Goal: Use online tool/utility: Utilize a website feature to perform a specific function

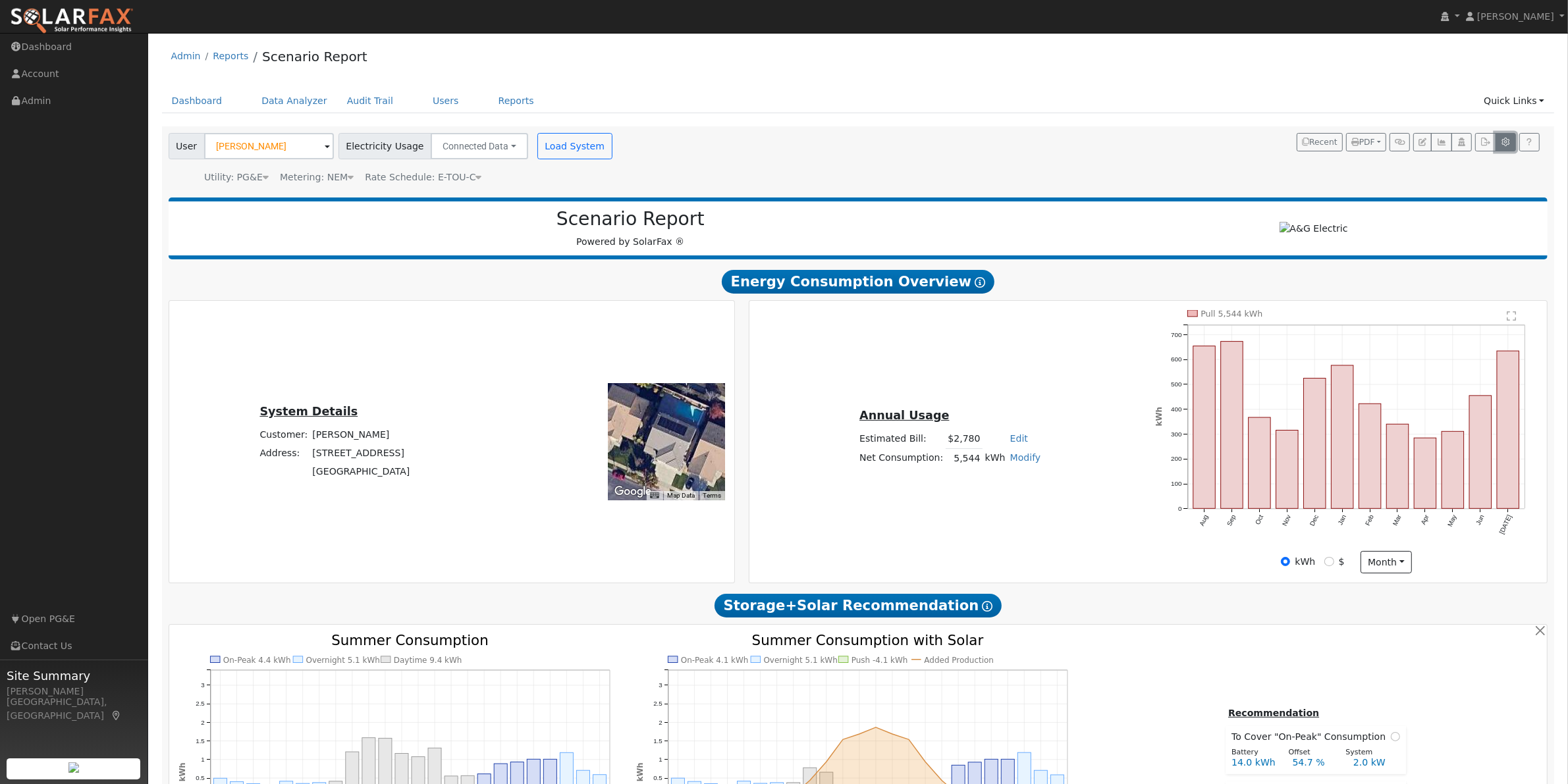
click at [1514, 148] on button "button" at bounding box center [1506, 142] width 20 height 18
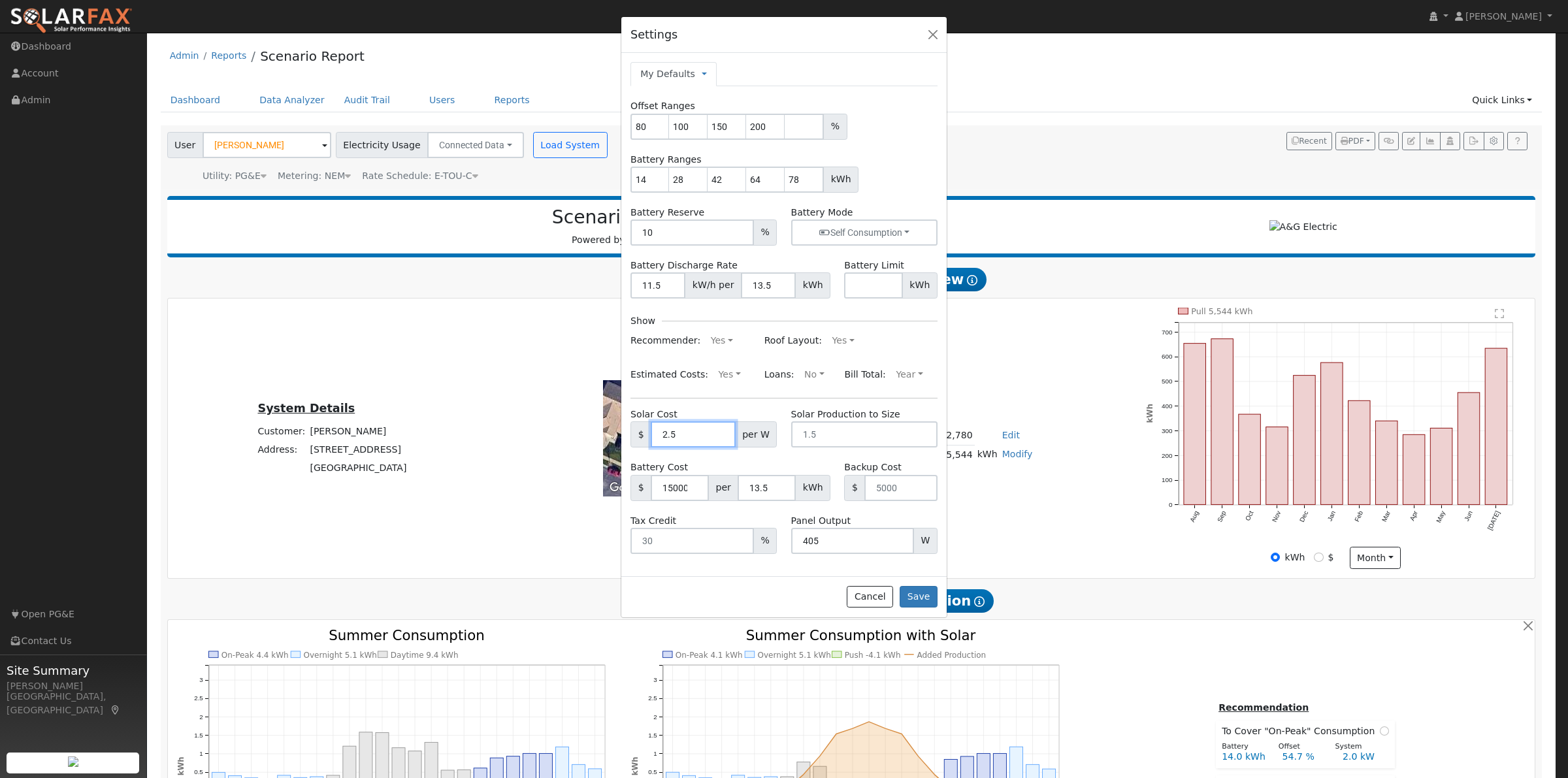
click at [681, 438] on input "2.5" at bounding box center [692, 435] width 84 height 26
click at [682, 438] on input "2.5" at bounding box center [692, 435] width 84 height 26
drag, startPoint x: 682, startPoint y: 438, endPoint x: 655, endPoint y: 436, distance: 27.1
click at [655, 436] on input "2.5" at bounding box center [692, 435] width 84 height 26
type input "3.50"
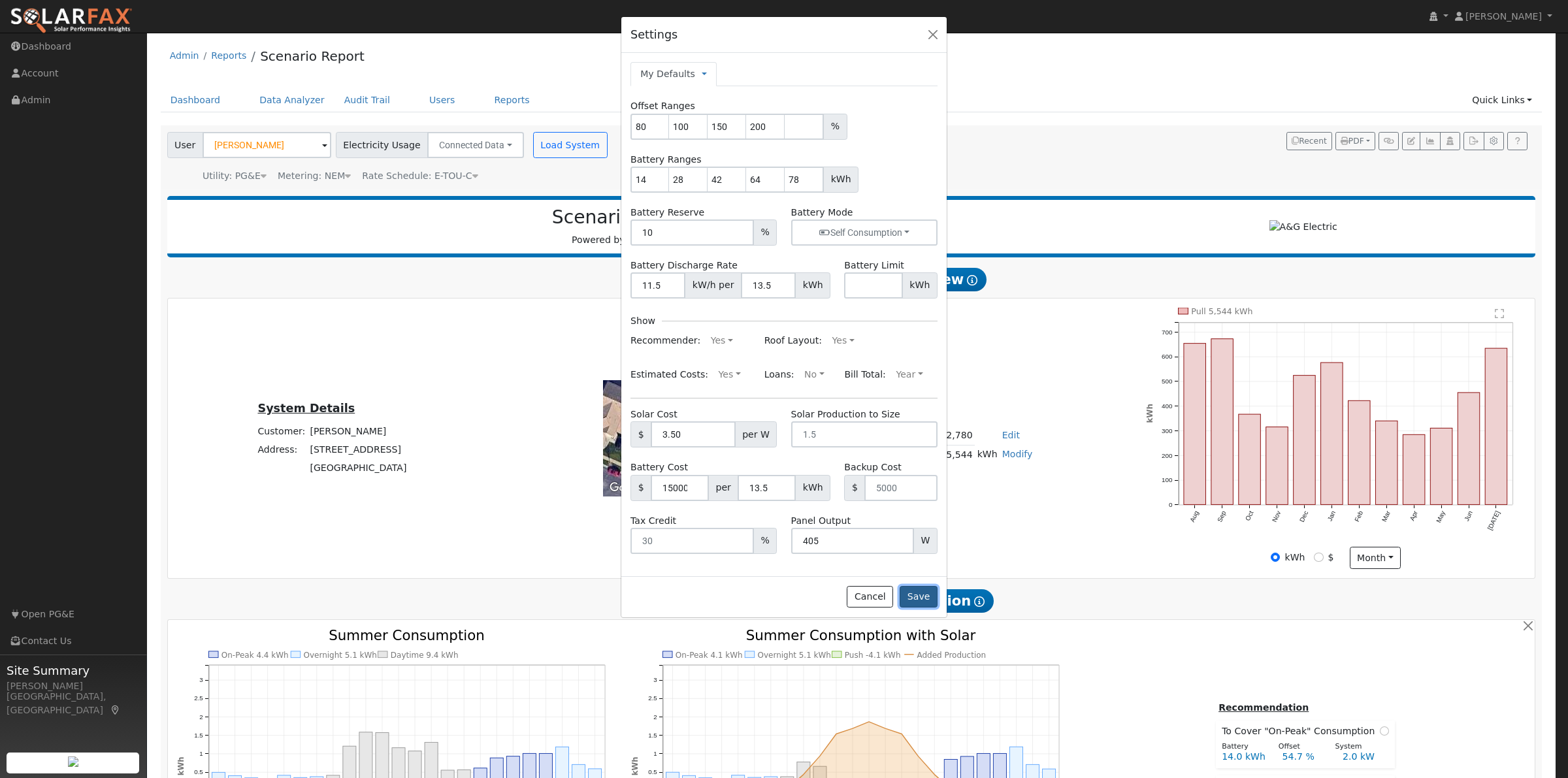
click at [913, 599] on button "Save" at bounding box center [918, 597] width 38 height 22
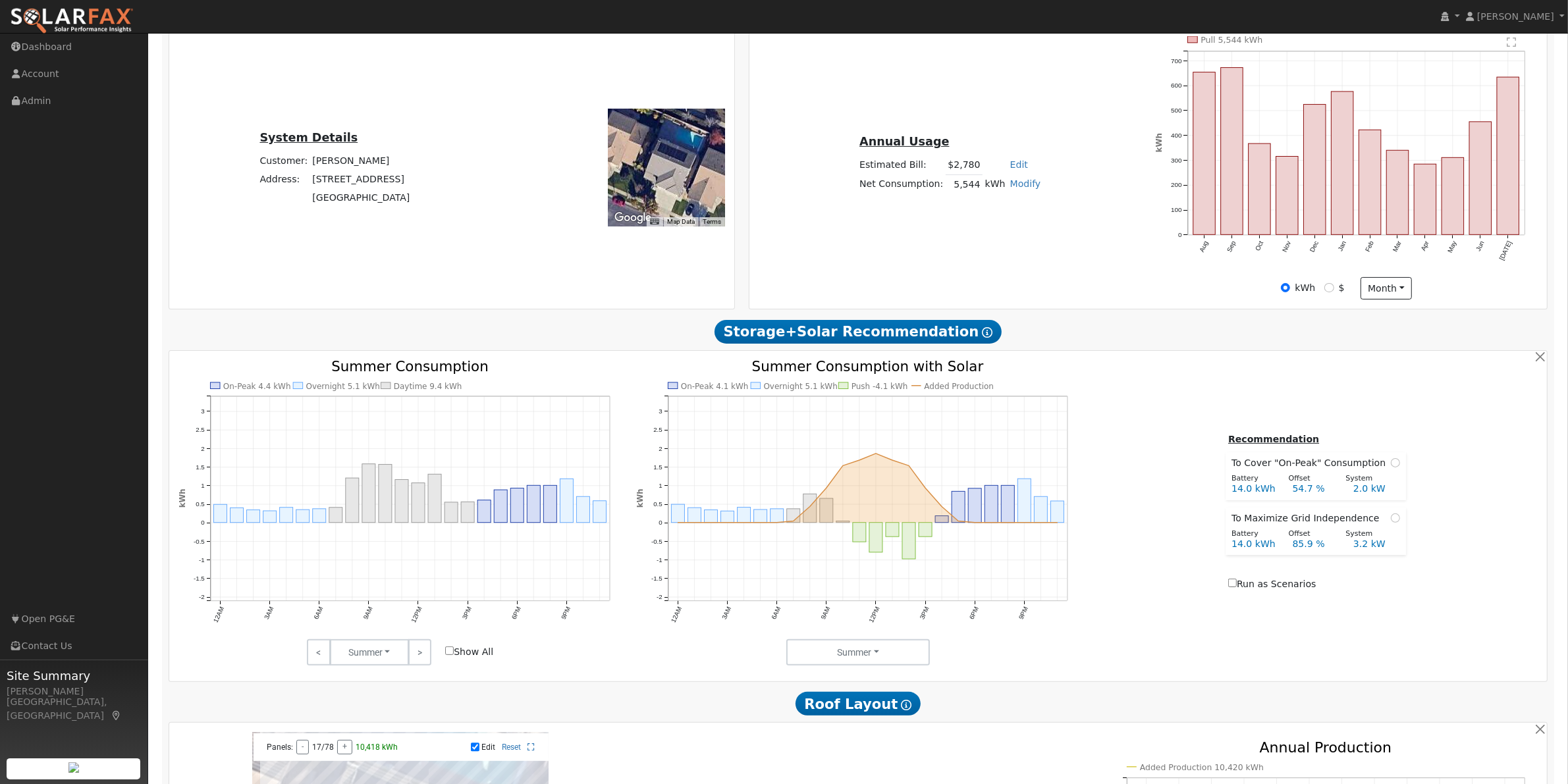
scroll to position [823, 0]
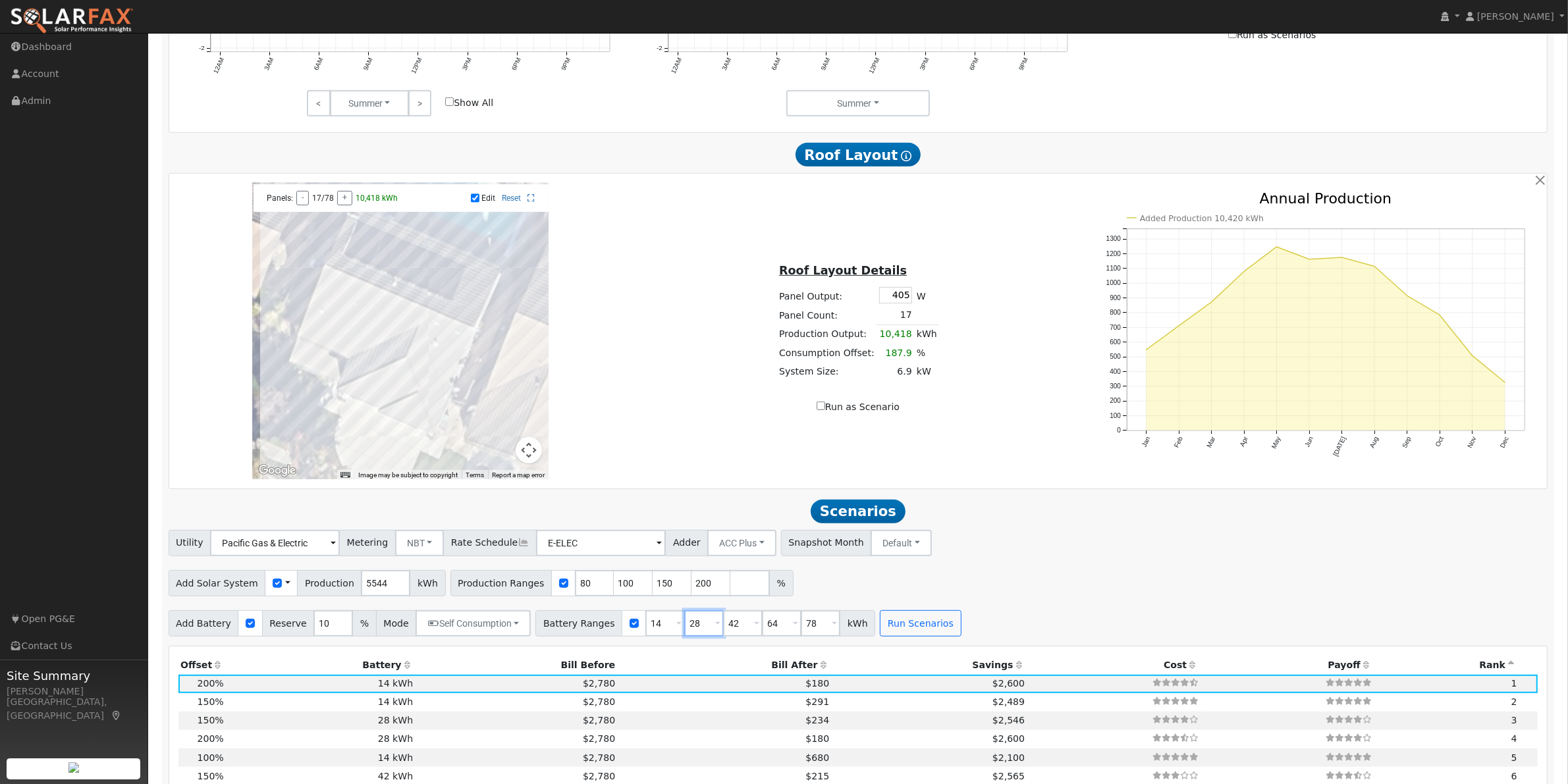
click at [693, 636] on input "28" at bounding box center [704, 623] width 39 height 26
click at [715, 632] on span at bounding box center [717, 624] width 5 height 15
click at [745, 667] on th "Bill After" at bounding box center [724, 664] width 214 height 18
click at [890, 637] on button "Run Scenarios" at bounding box center [920, 623] width 81 height 26
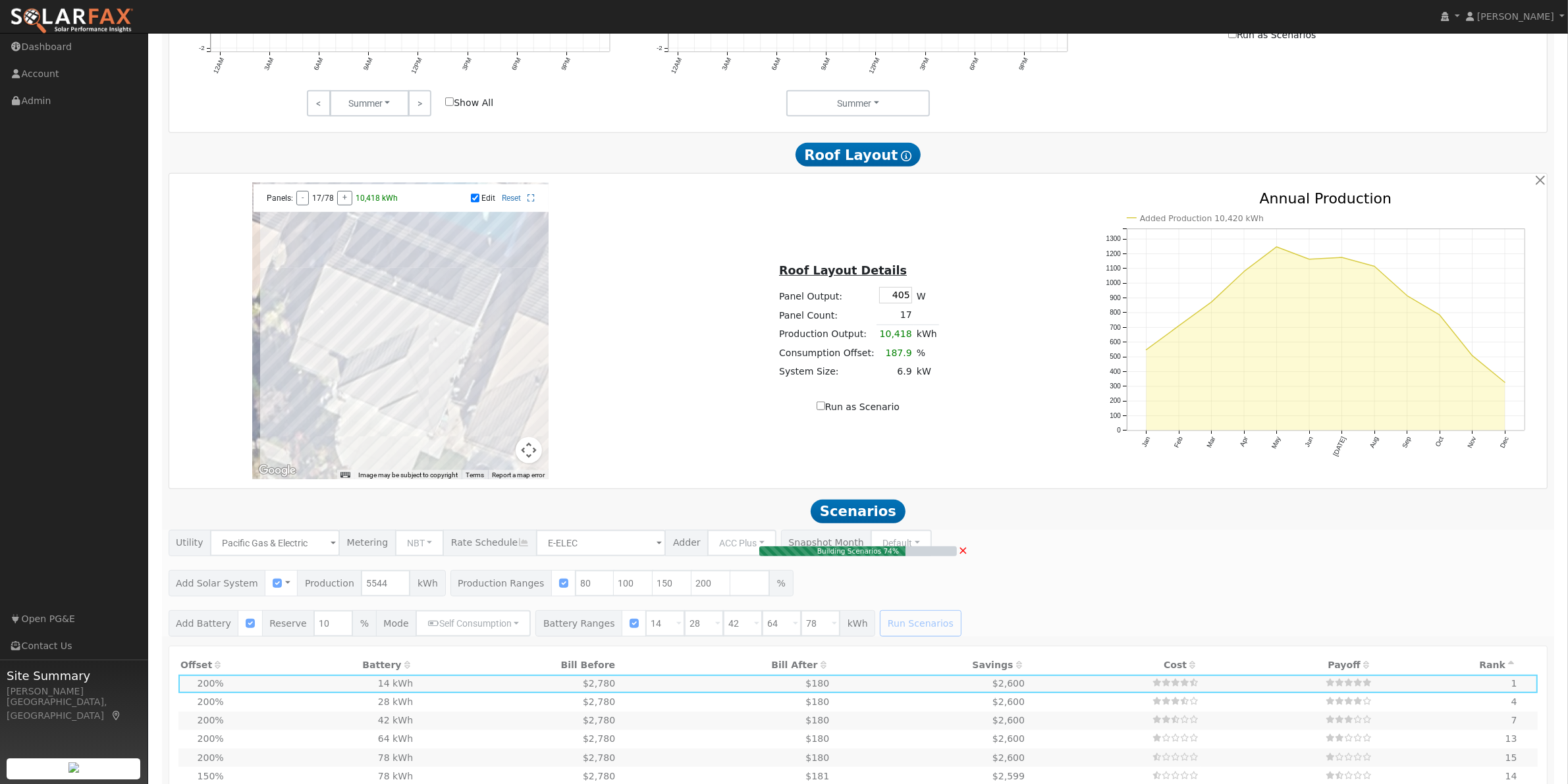
type input "$25,872"
type input "$12,428"
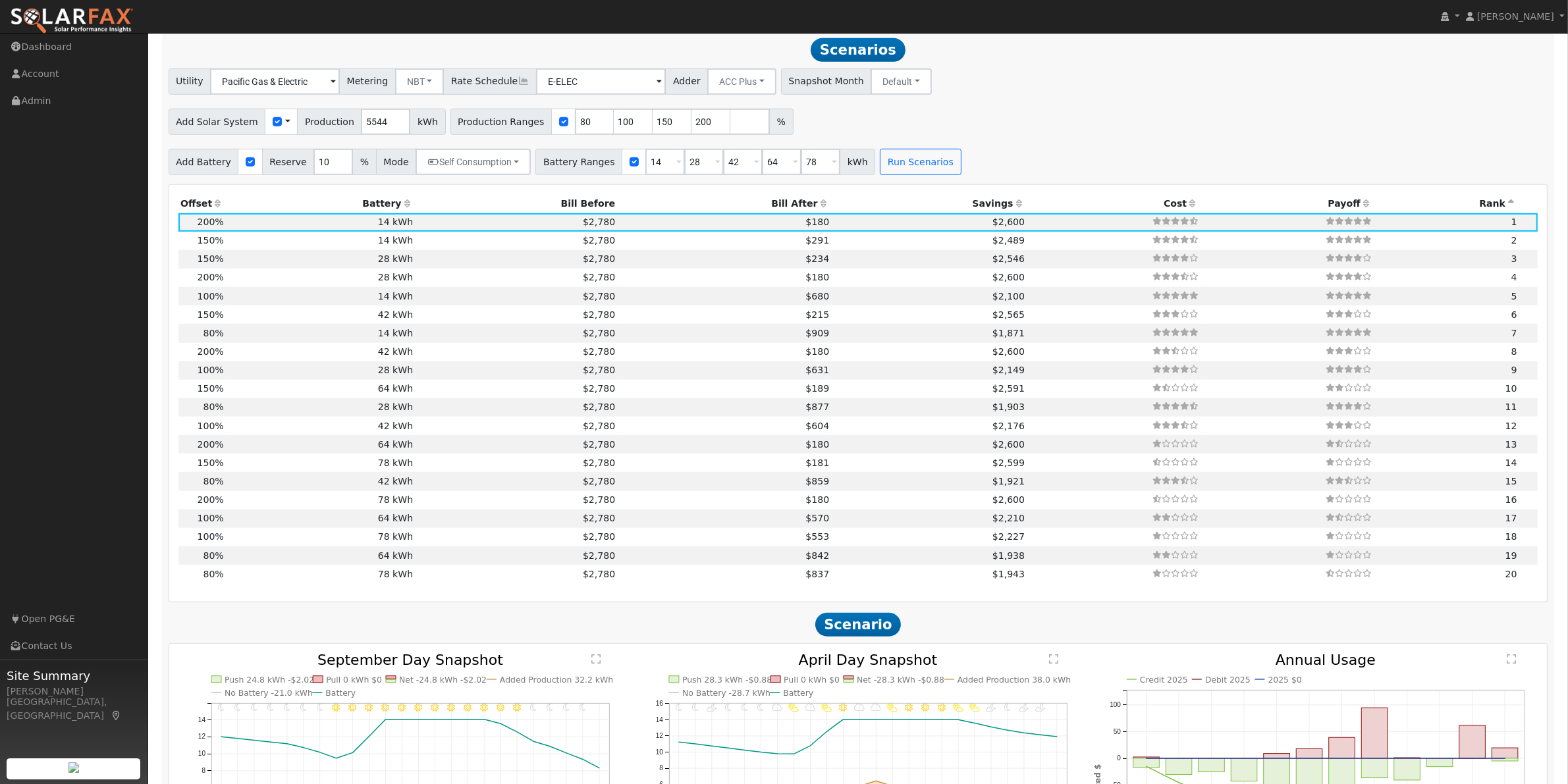
scroll to position [1292, 0]
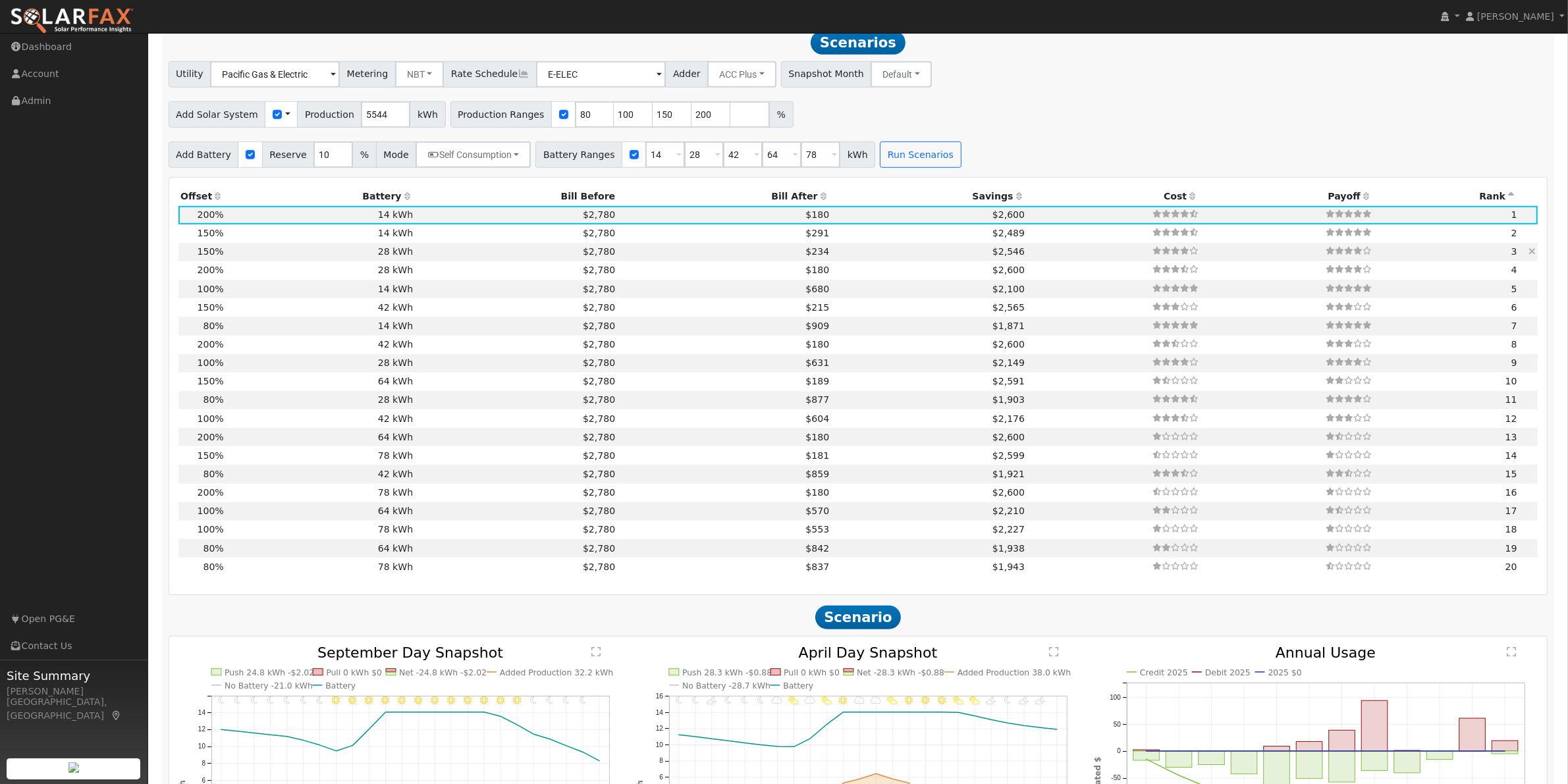
click at [512, 261] on td "$2,780" at bounding box center [516, 252] width 202 height 18
type input "$19,404"
type input "$31,111"
type input "$15,155"
type input "5.5"
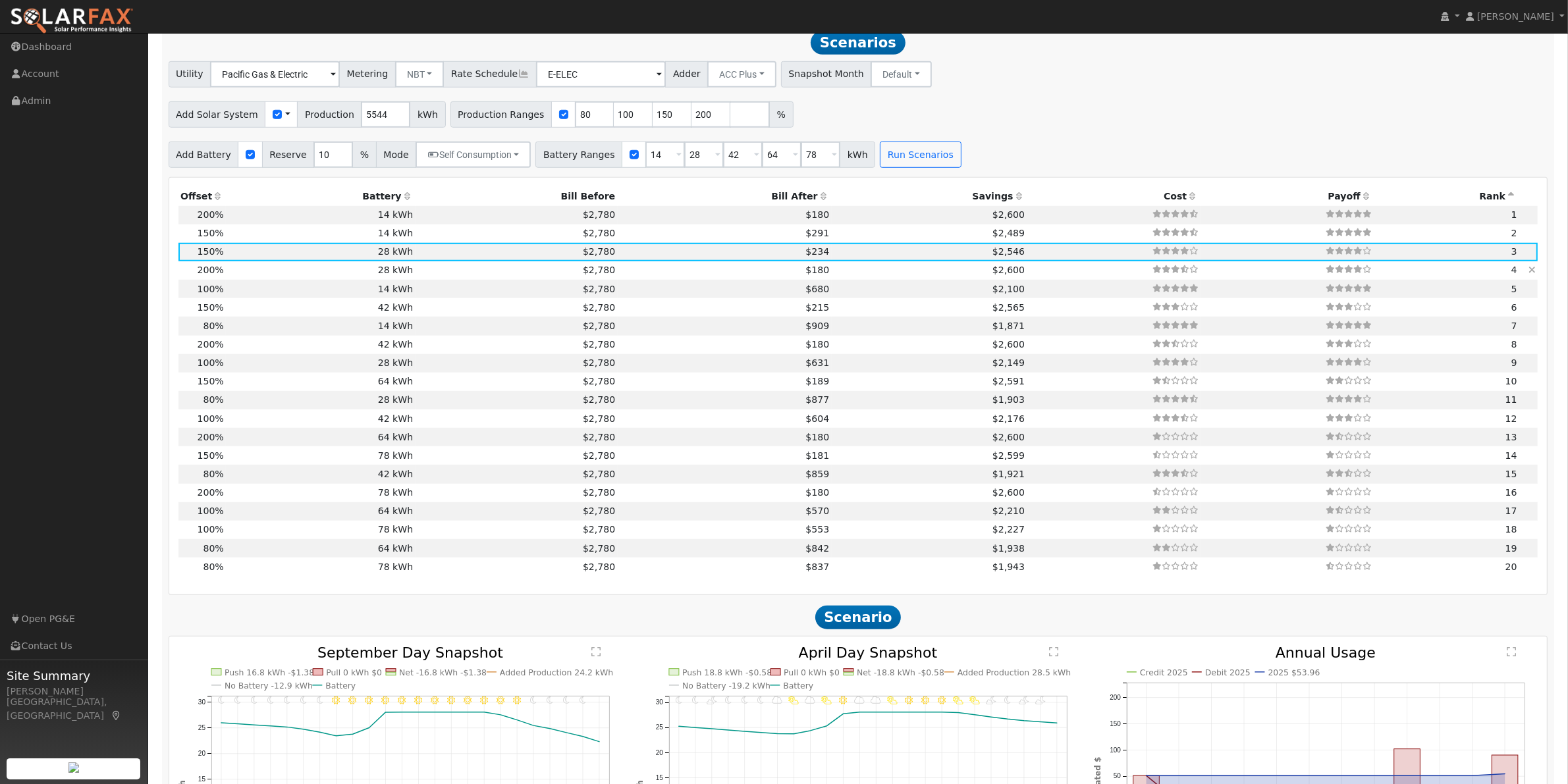
click at [534, 280] on td "$2,780" at bounding box center [516, 270] width 202 height 18
type input "$25,872"
type input "$17,095"
type input "7.4"
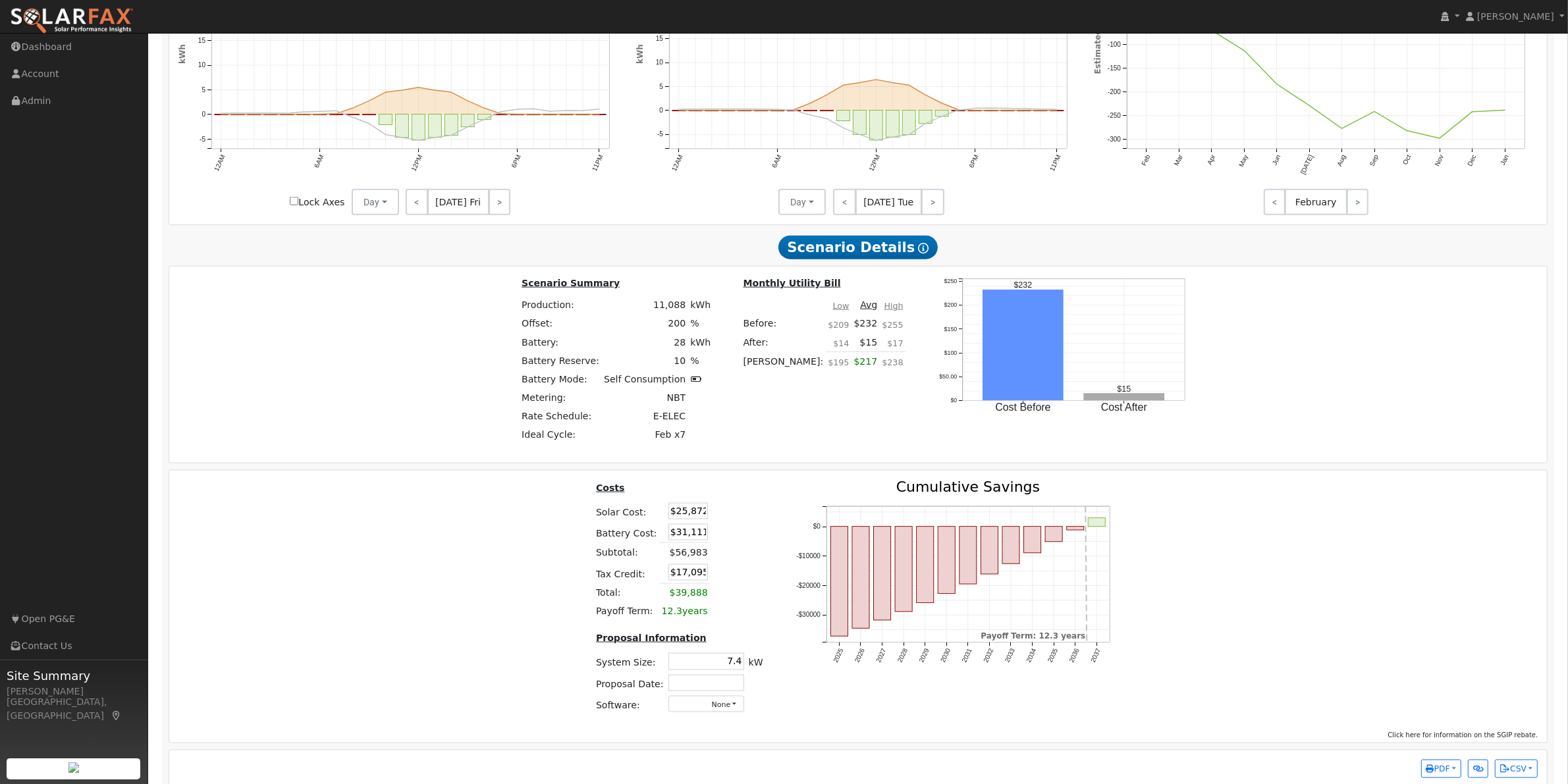
scroll to position [2059, 0]
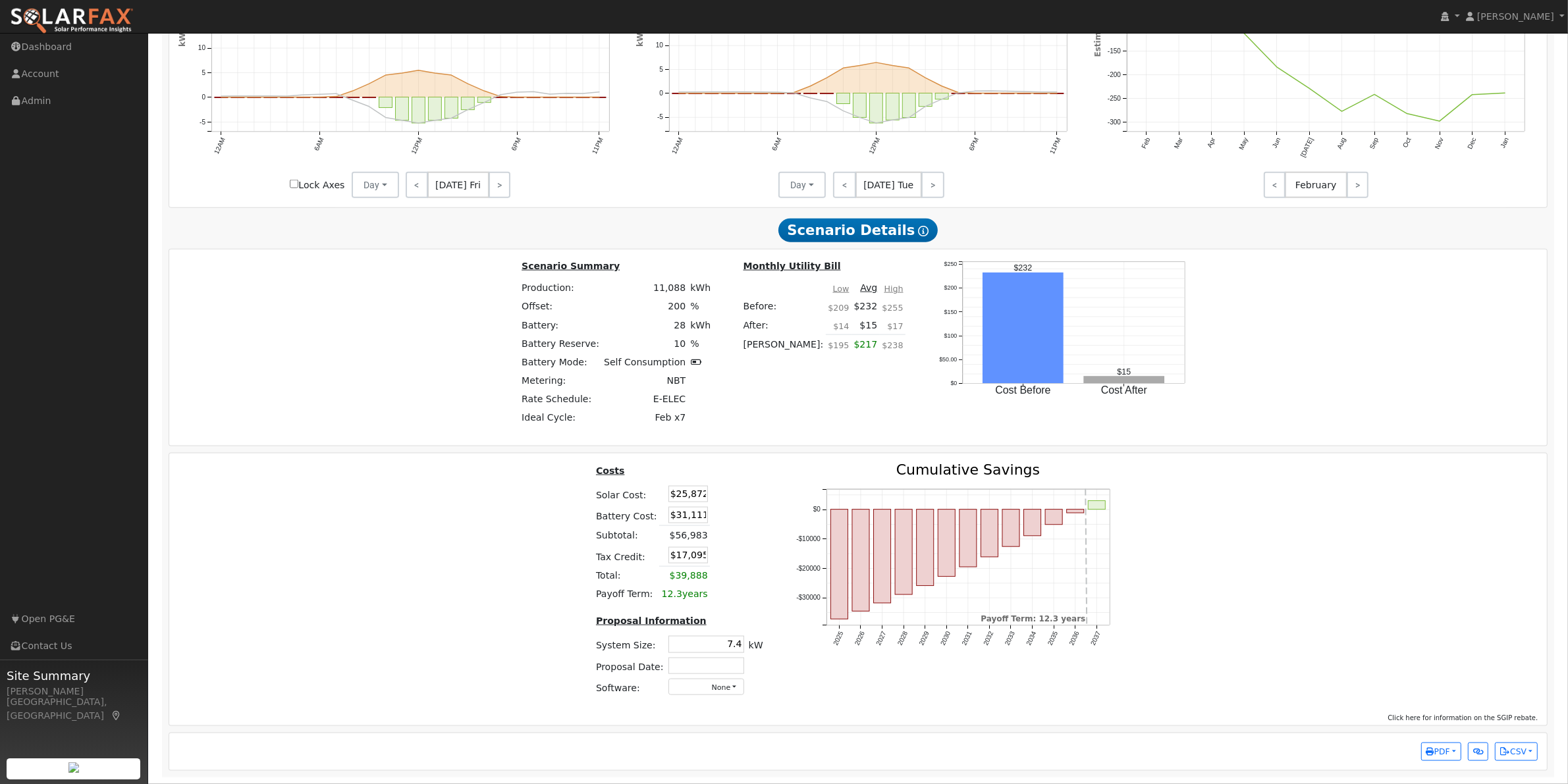
click at [678, 535] on td "$56,983" at bounding box center [684, 536] width 50 height 19
drag, startPoint x: 666, startPoint y: 512, endPoint x: 699, endPoint y: 513, distance: 33.0
click at [699, 513] on td "$31,111" at bounding box center [684, 515] width 50 height 22
type input "$29,000"
type input "$16,462"
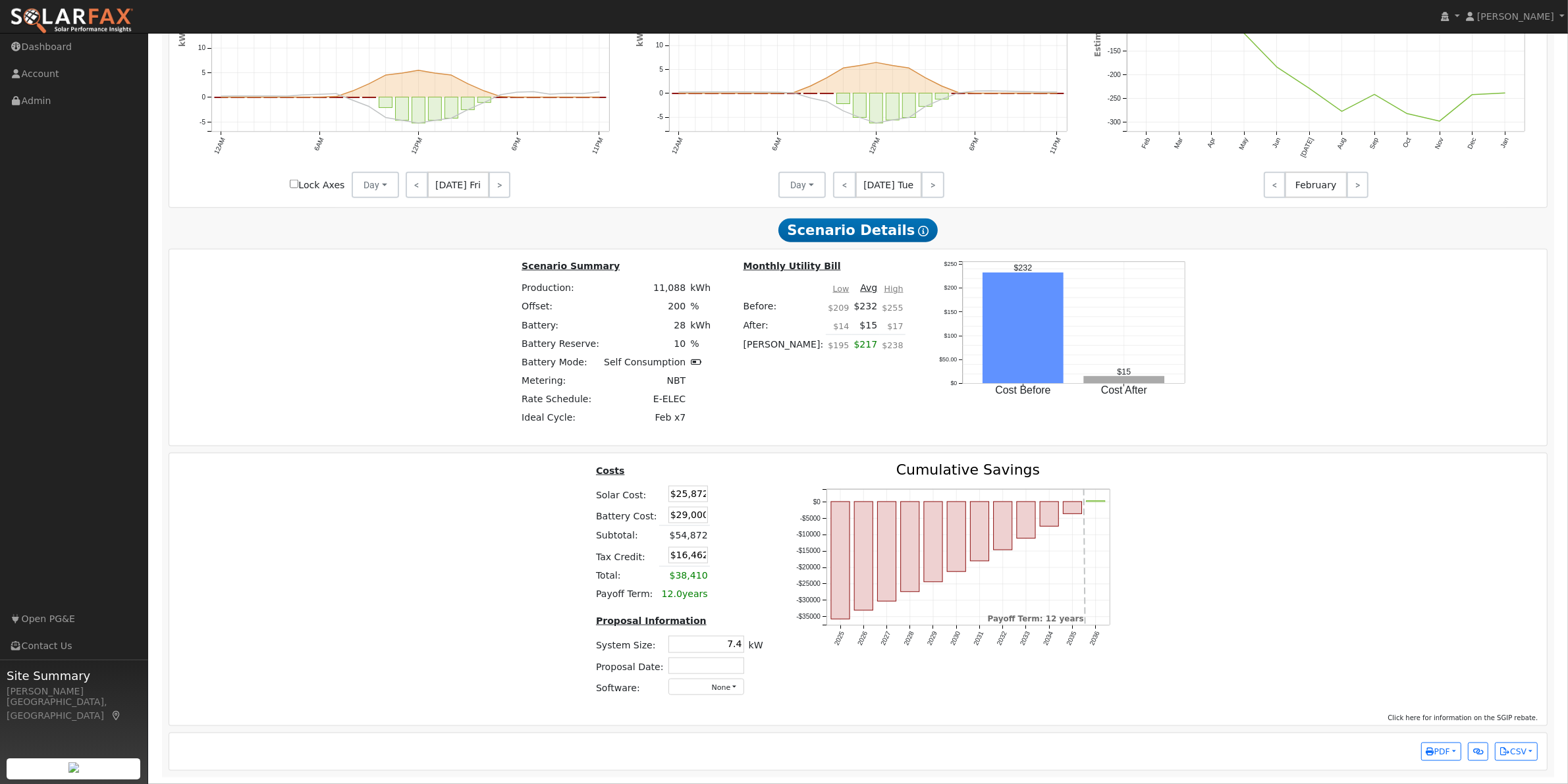
click at [749, 565] on table "Costs Solar Cost: $25,872 Battery Cost: $29,000 Subtotal: $54,872 Tax Credit: $…" at bounding box center [679, 533] width 172 height 141
drag, startPoint x: 667, startPoint y: 514, endPoint x: 716, endPoint y: 514, distance: 49.0
click at [716, 514] on tr "Battery Cost: $29,000" at bounding box center [679, 515] width 172 height 22
click at [748, 591] on table "Costs Solar Cost: $25,872 Battery Cost: $29,000 Subtotal: $54,872 Tax Credit: $…" at bounding box center [679, 533] width 172 height 141
click at [1453, 748] on button "PDF" at bounding box center [1441, 751] width 40 height 18
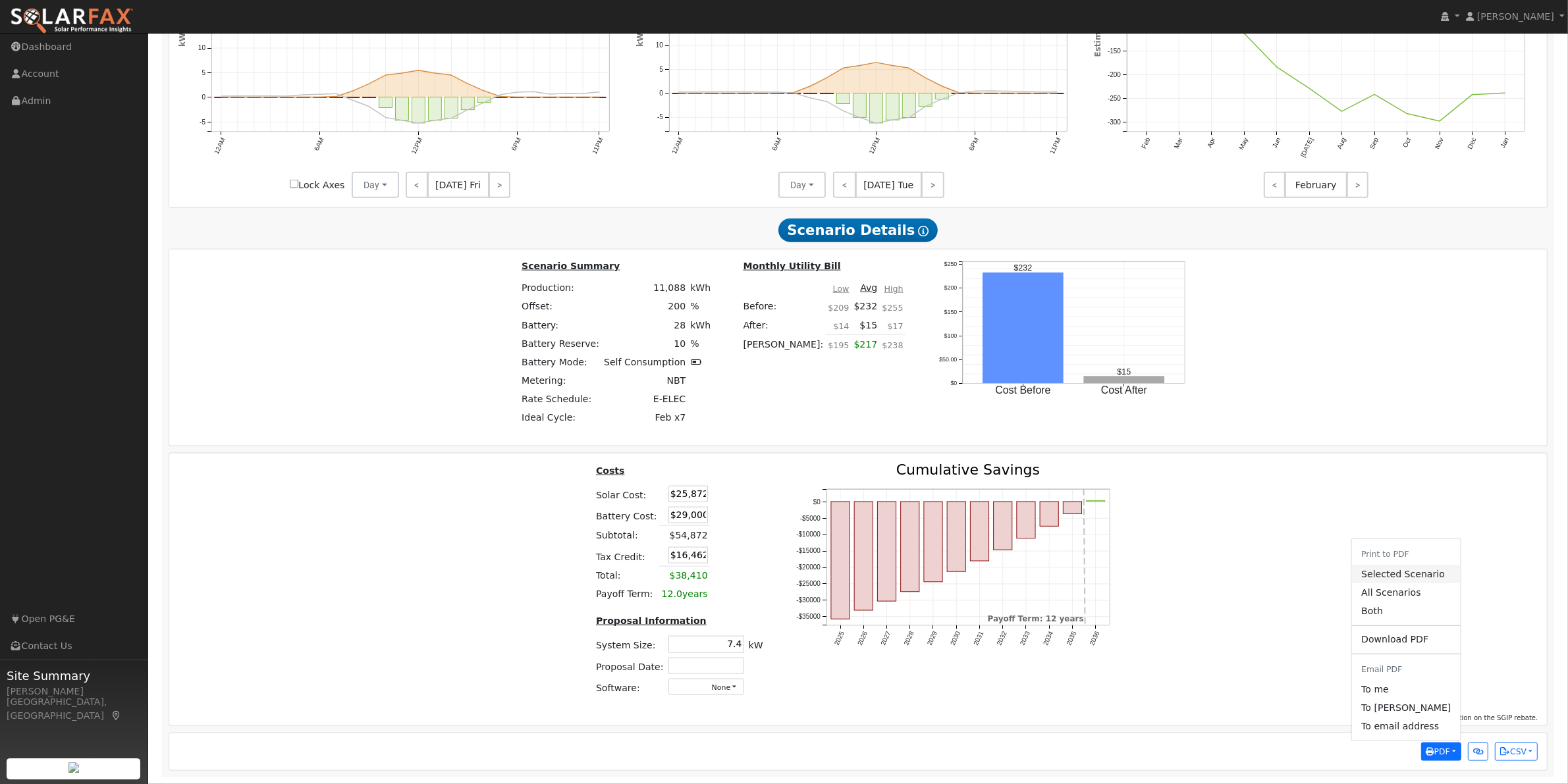
click at [1420, 574] on link "Selected Scenario" at bounding box center [1407, 574] width 108 height 18
click at [1449, 752] on span "PDF" at bounding box center [1439, 752] width 23 height 9
click at [1414, 574] on link "Selected Scenario" at bounding box center [1407, 574] width 108 height 18
